Goal: Information Seeking & Learning: Learn about a topic

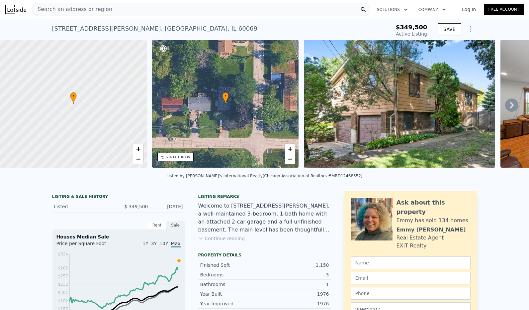
click at [136, 8] on div "Search an address or region" at bounding box center [201, 9] width 339 height 13
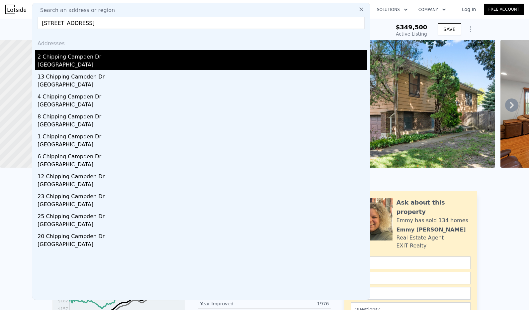
type input "[STREET_ADDRESS]"
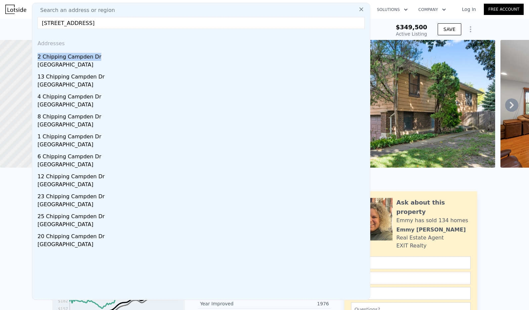
drag, startPoint x: 114, startPoint y: 58, endPoint x: 234, endPoint y: 28, distance: 123.9
click at [234, 28] on div "Search an address or region [STREET_ADDRESS] Addresses [STREET_ADDRESS][GEOGRAP…" at bounding box center [201, 151] width 339 height 297
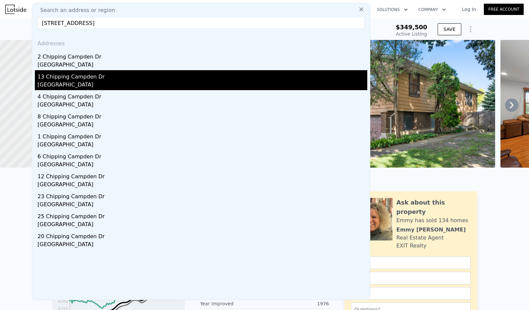
click at [125, 76] on div "13 Chipping Campden Dr" at bounding box center [203, 75] width 330 height 11
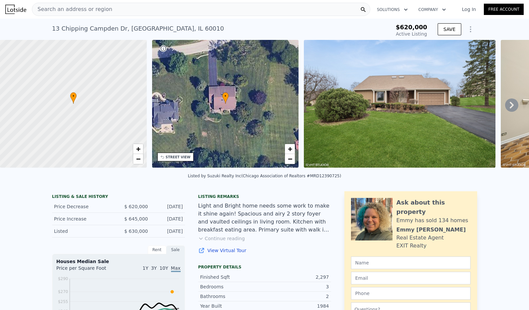
click at [194, 11] on div "Search an address or region" at bounding box center [201, 9] width 339 height 13
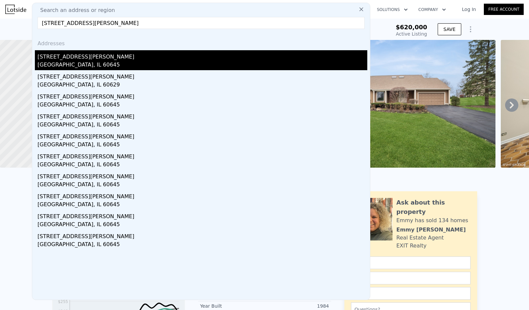
type input "6504 N Whipple St, Chicago, IL 60645"
click at [108, 56] on div "6504 N Whipple St" at bounding box center [203, 55] width 330 height 11
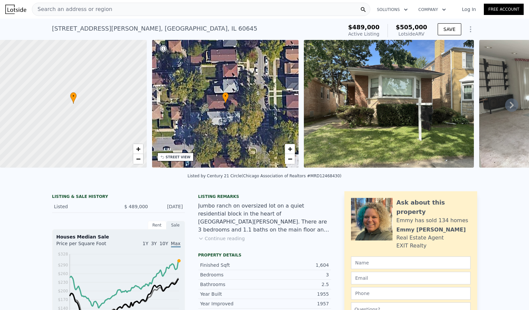
click at [125, 8] on div "Search an address or region" at bounding box center [201, 9] width 339 height 13
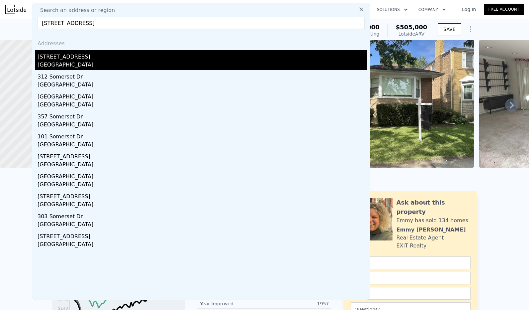
type input "340 Somerset Dr, Streamwood, IL 60107"
click at [107, 53] on div "340 Somerset Dr" at bounding box center [203, 55] width 330 height 11
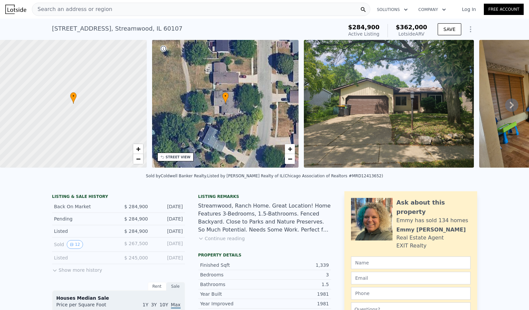
click at [185, 3] on div "Search an address or region" at bounding box center [201, 9] width 339 height 13
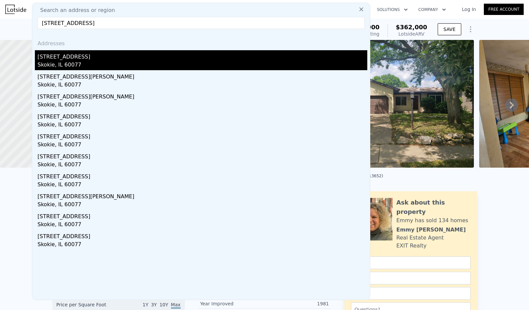
type input "[STREET_ADDRESS]"
click at [102, 61] on div "Skokie, IL 60077" at bounding box center [203, 65] width 330 height 9
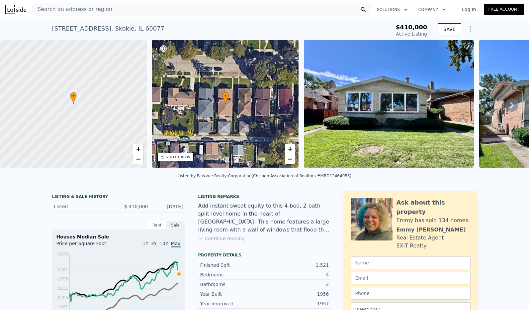
click at [180, 10] on div "Search an address or region" at bounding box center [201, 9] width 339 height 13
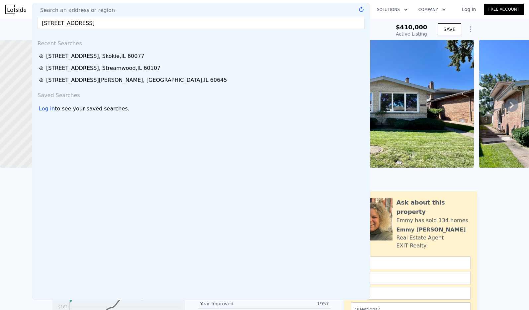
click at [177, 24] on input "1325 E Lake Ave, Glenview, IL 60025" at bounding box center [201, 23] width 327 height 12
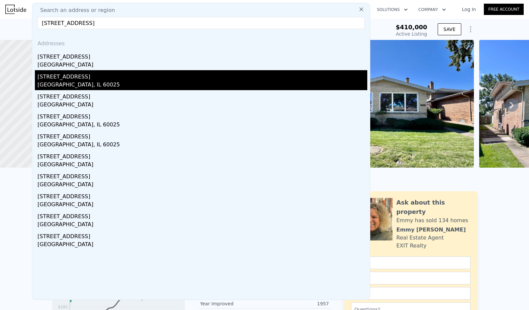
type input "1325 E Lake Ave, Glenview, IL 60025"
click at [110, 81] on div "Glenview, IL 60025" at bounding box center [203, 85] width 330 height 9
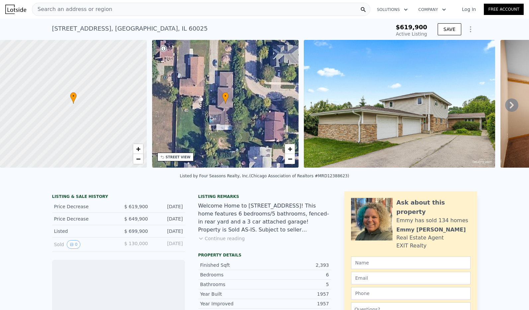
click at [156, 9] on div "Search an address or region" at bounding box center [201, 9] width 339 height 13
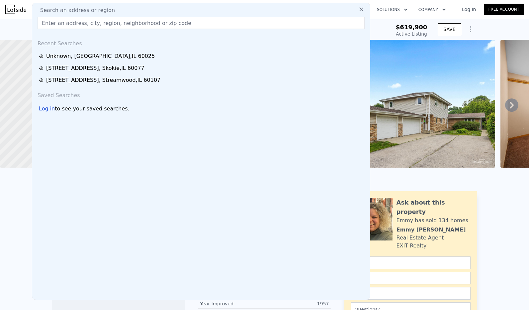
type input "1325 E Lake Ave, Glenview, IL 60025"
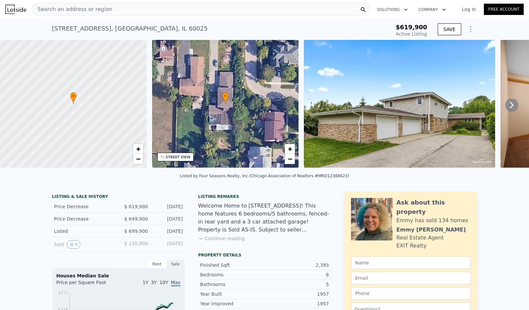
click at [386, 21] on div "1325 E Lake Ave , Glenview , IL 60025 Active at $619,900 $619,900 Active Listin…" at bounding box center [264, 29] width 425 height 21
click at [180, 6] on div "Search an address or region" at bounding box center [201, 9] width 339 height 13
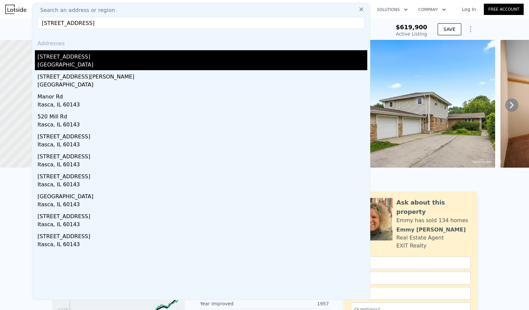
type input "5N452 Central Rd, Itasca, IL 60143"
click at [123, 58] on div "[STREET_ADDRESS]" at bounding box center [203, 55] width 330 height 11
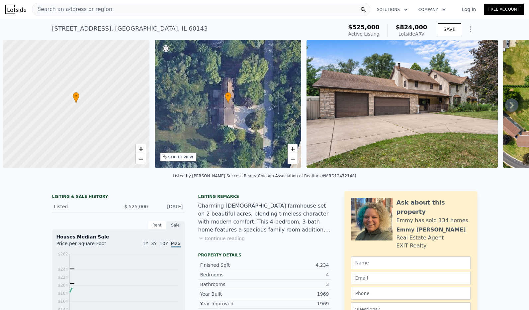
scroll to position [0, 3]
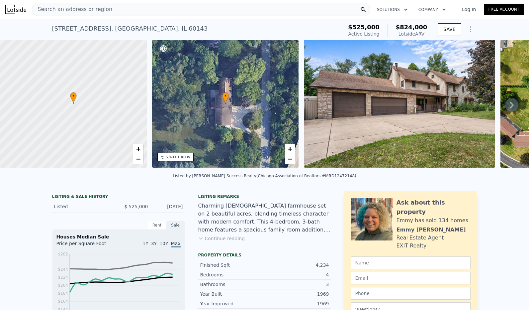
click at [170, 6] on div "Search an address or region" at bounding box center [201, 9] width 339 height 13
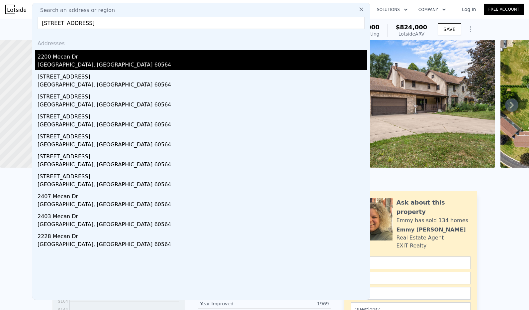
type input "[STREET_ADDRESS]"
click at [102, 52] on div "2200 Mecan Dr" at bounding box center [203, 55] width 330 height 11
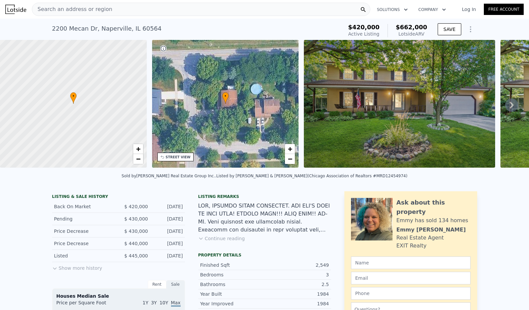
click at [241, 7] on div "Search an address or region" at bounding box center [201, 9] width 339 height 13
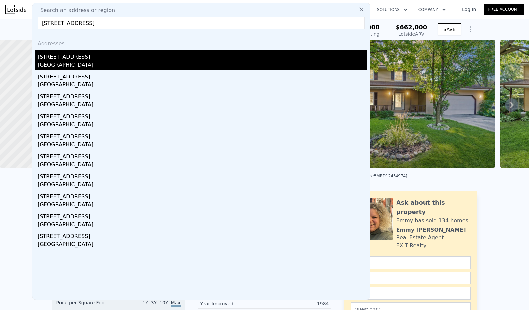
type input "[STREET_ADDRESS]"
click at [169, 60] on div "[STREET_ADDRESS]" at bounding box center [203, 55] width 330 height 11
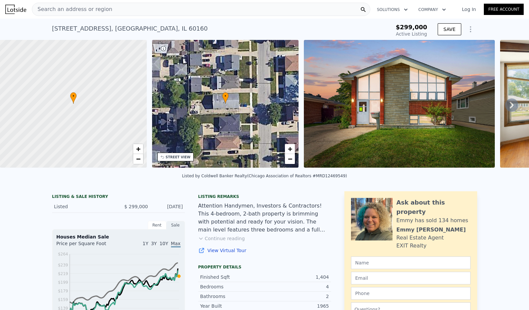
click at [150, 6] on div "Search an address or region" at bounding box center [201, 9] width 339 height 13
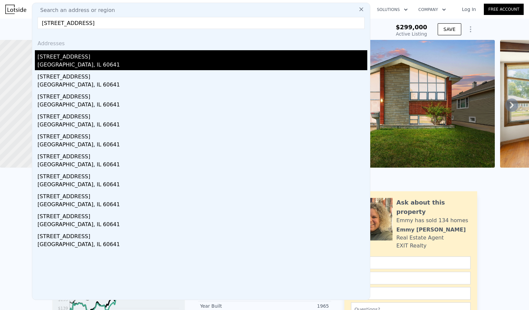
type input "[STREET_ADDRESS]"
click at [100, 56] on div "[STREET_ADDRESS]" at bounding box center [203, 55] width 330 height 11
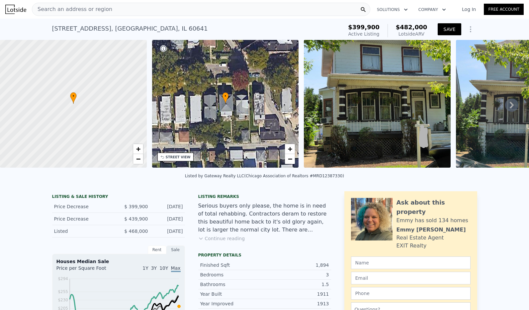
click at [440, 26] on button "SAVE" at bounding box center [449, 29] width 23 height 12
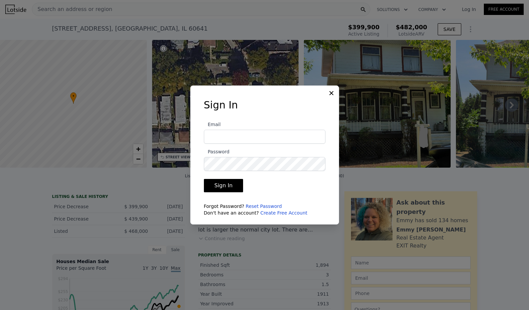
type input "[EMAIL_ADDRESS][DOMAIN_NAME]"
click at [229, 182] on button "Sign In" at bounding box center [224, 185] width 40 height 13
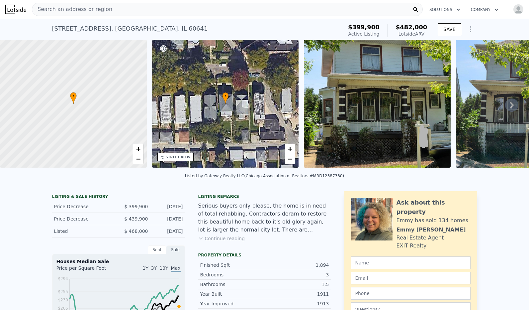
click at [203, 17] on nav "Search an address or region Solutions Company Open main menu Open user menu" at bounding box center [264, 9] width 529 height 19
click at [202, 7] on div "Search an address or region" at bounding box center [227, 9] width 391 height 13
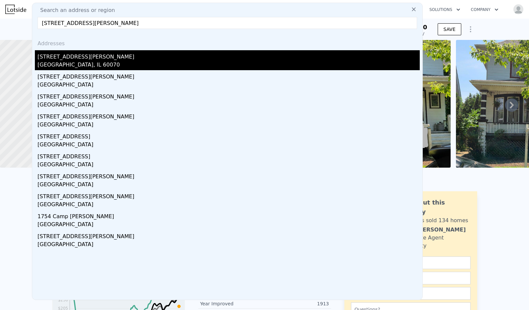
type input "[STREET_ADDRESS][PERSON_NAME]"
click at [95, 60] on div "[STREET_ADDRESS][PERSON_NAME]" at bounding box center [229, 55] width 382 height 11
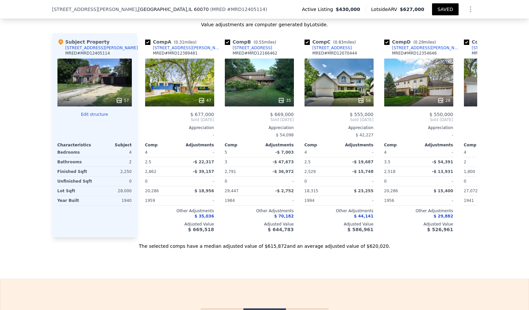
scroll to position [721, 0]
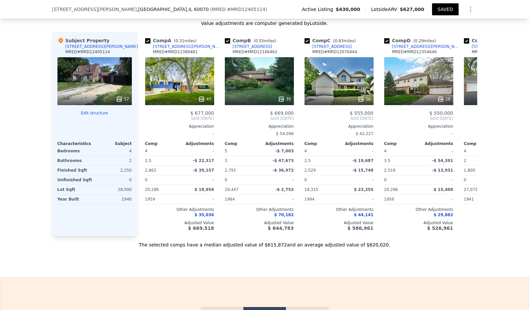
click at [77, 27] on div "Value adjustments are computer generated by Lotside ." at bounding box center [264, 23] width 425 height 7
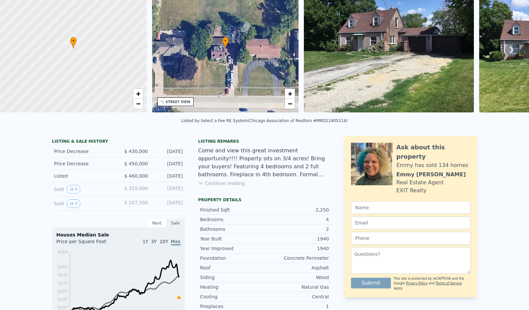
scroll to position [0, 0]
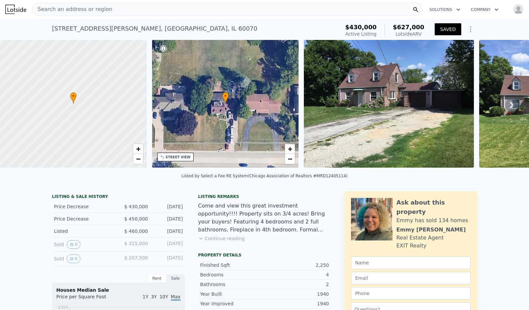
click at [142, 14] on div "Search an address or region" at bounding box center [227, 9] width 391 height 13
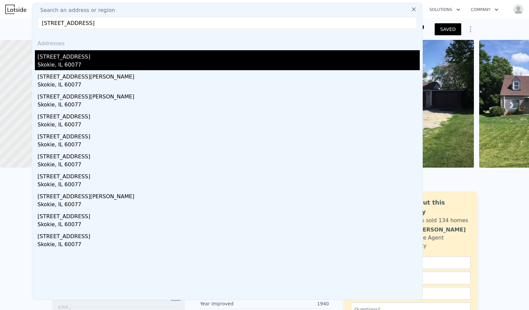
type input "[STREET_ADDRESS]"
click at [93, 57] on div "[STREET_ADDRESS]" at bounding box center [229, 55] width 382 height 11
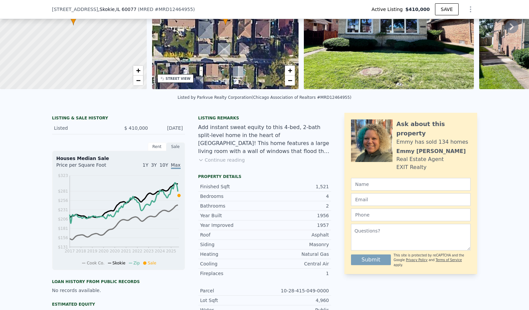
scroll to position [65, 0]
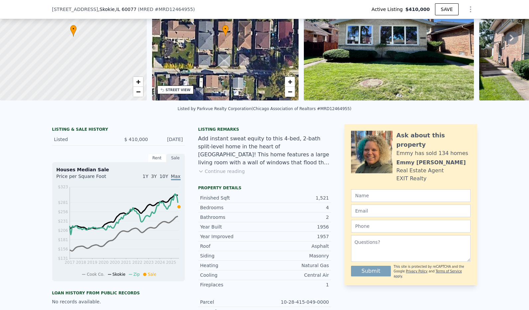
click at [48, 130] on div "LISTING & SALE HISTORY Listed $ 410,000 [DATE] Rent Sale Rent over time Price p…" at bounding box center [264, 269] width 529 height 300
